Goal: Register for event/course

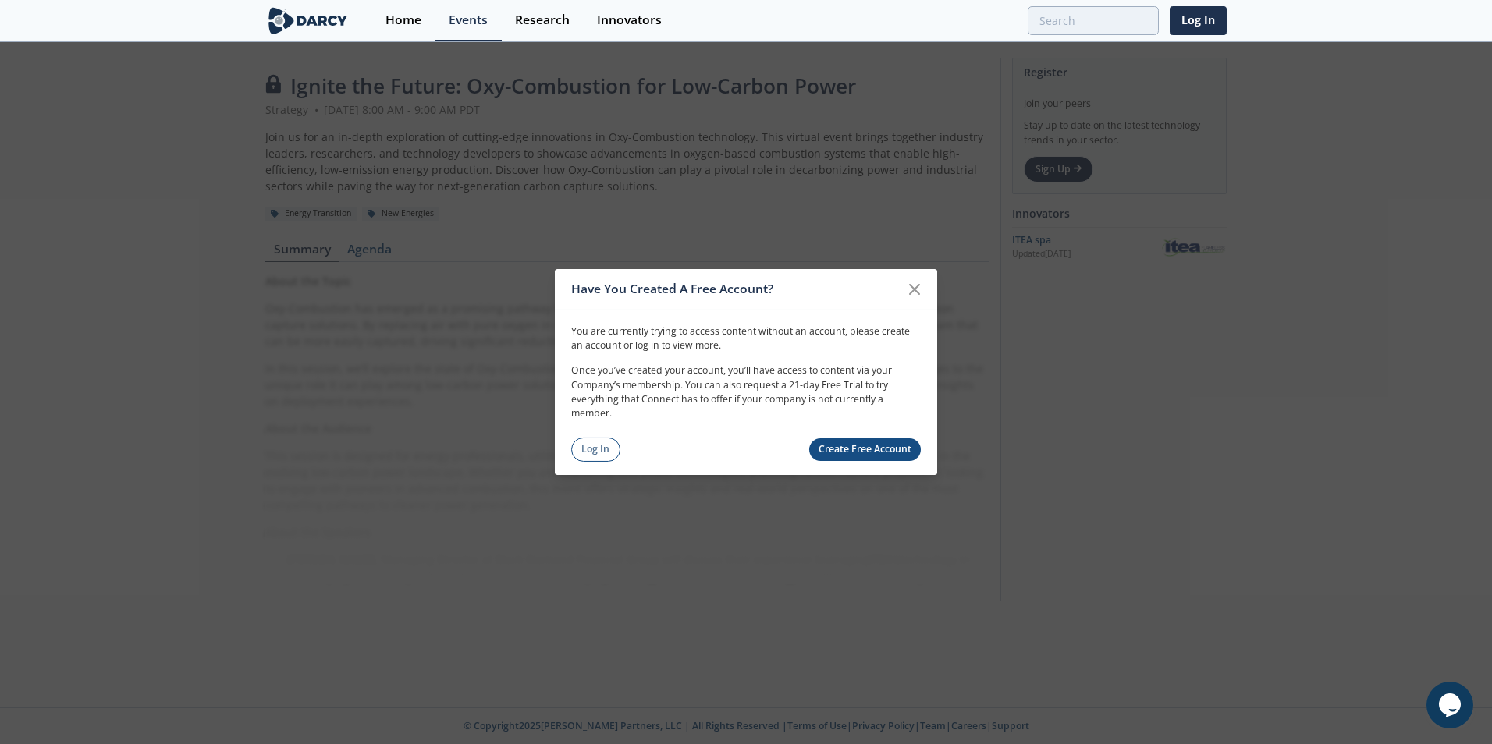
click at [597, 451] on link "Log In" at bounding box center [595, 450] width 49 height 24
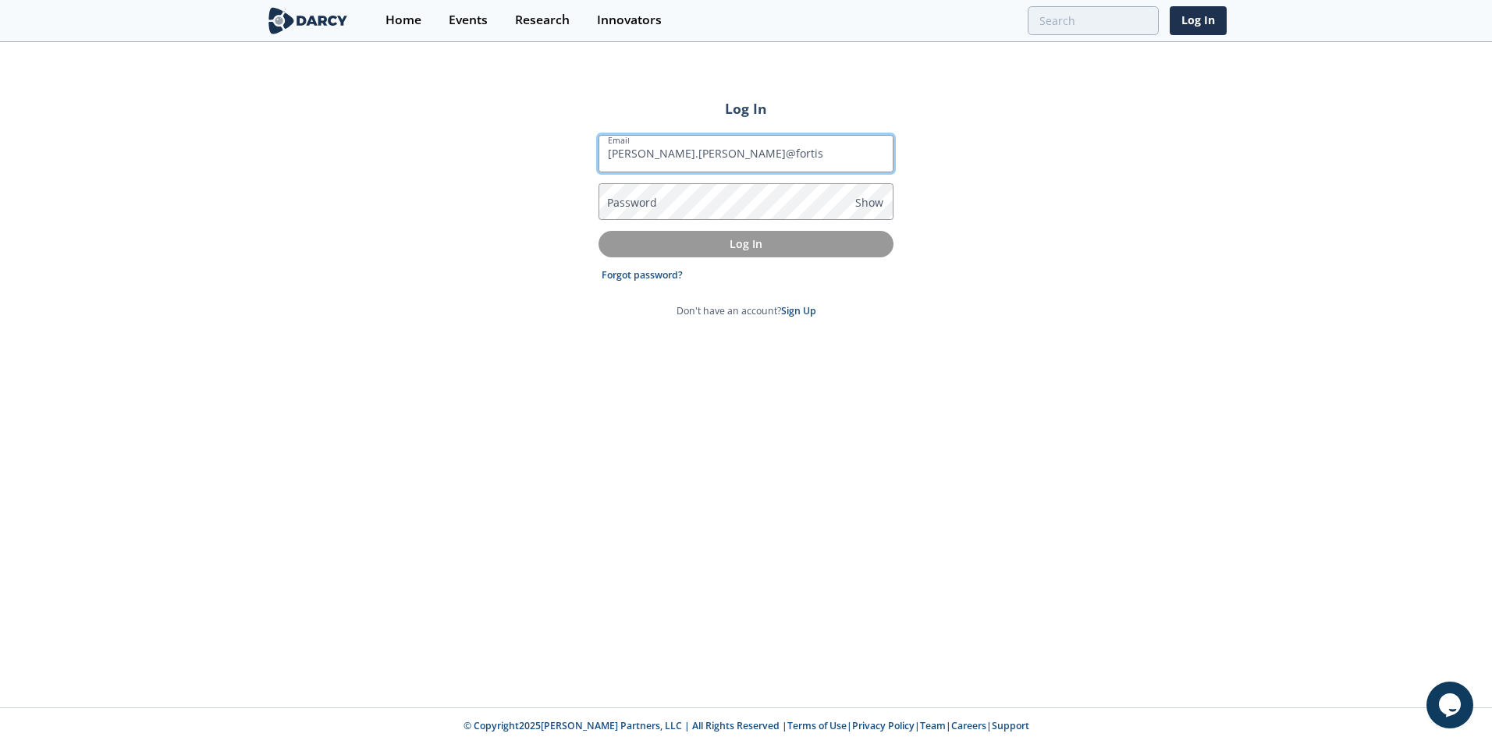
type input "[PERSON_NAME][EMAIL_ADDRESS][PERSON_NAME][DOMAIN_NAME]"
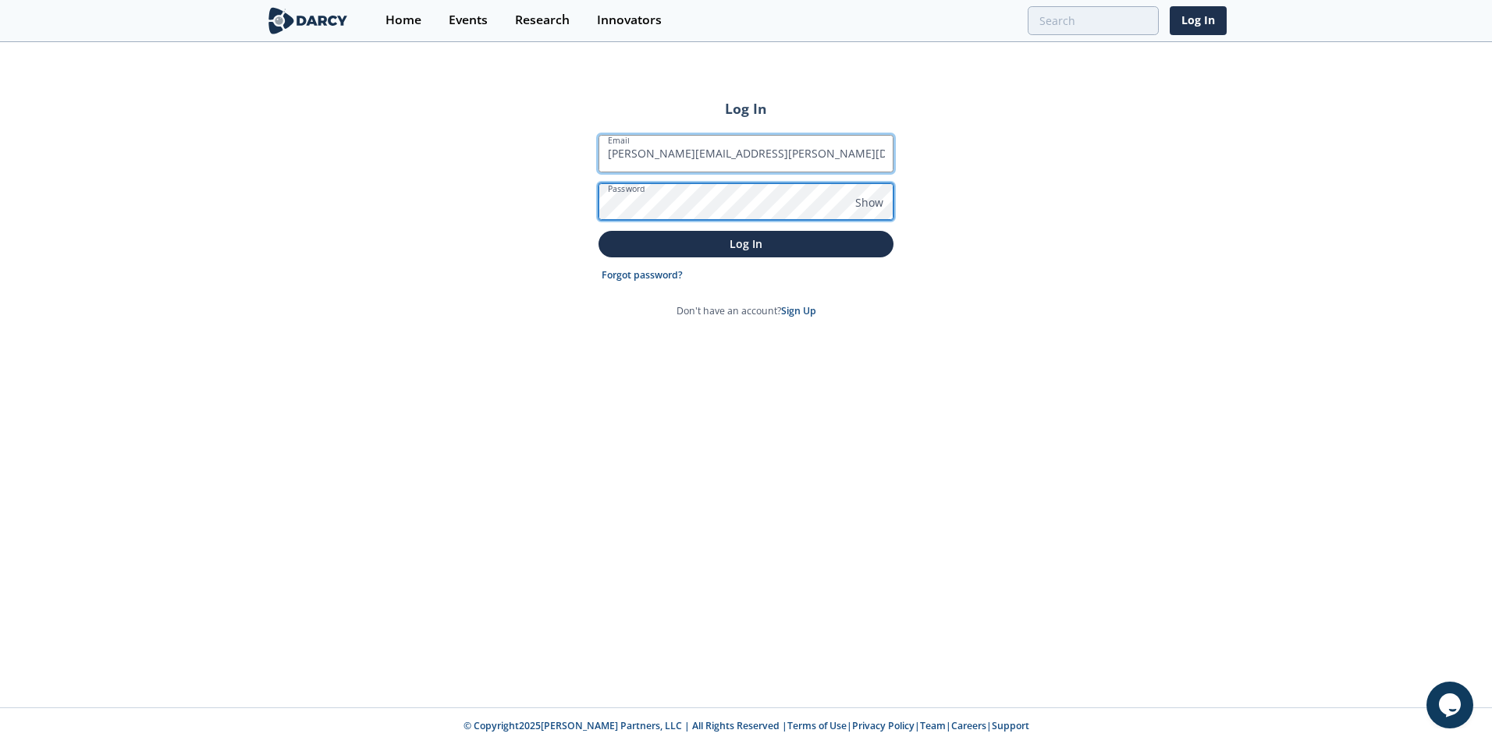
click at [598, 231] on button "Log In" at bounding box center [745, 244] width 295 height 26
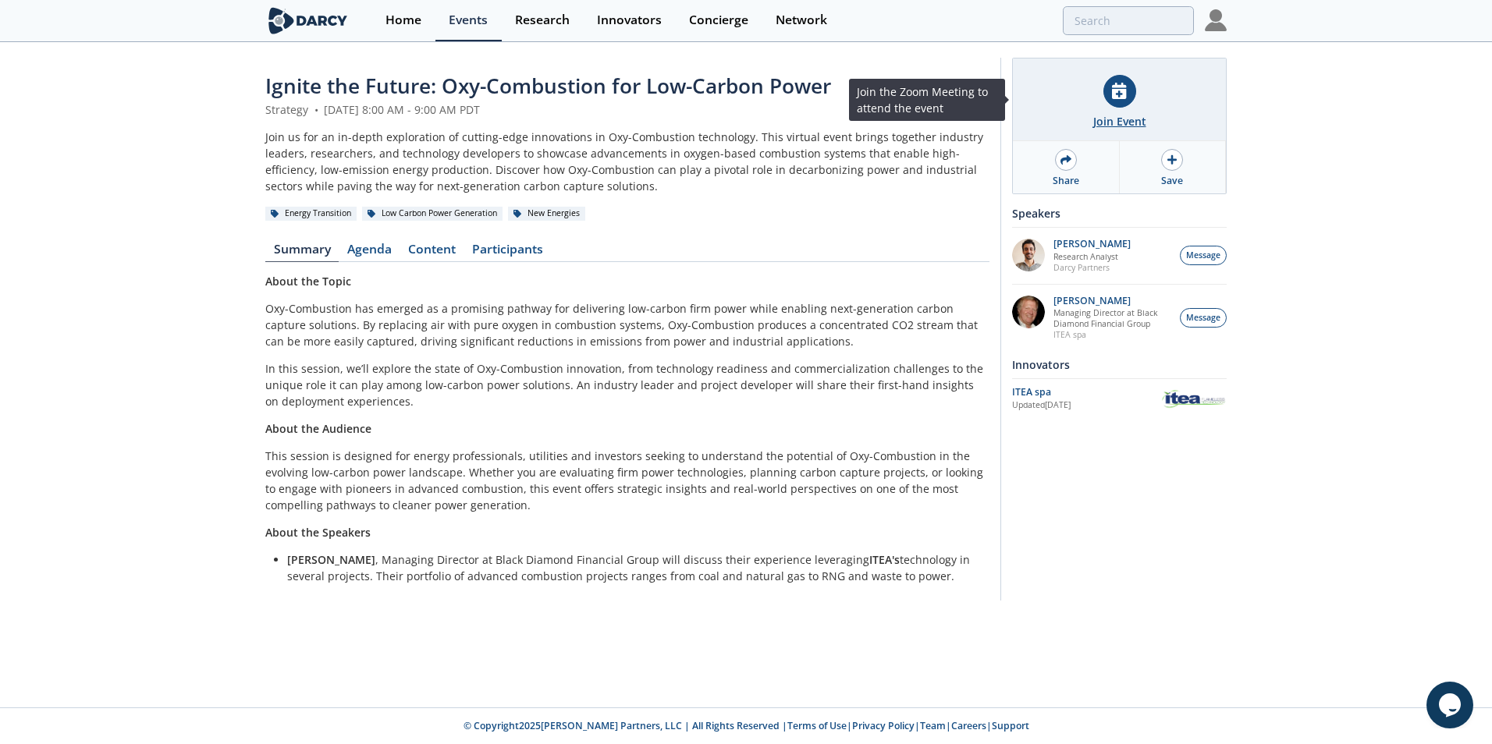
click at [1118, 115] on div "Join Event" at bounding box center [1119, 121] width 53 height 16
